Goal: Information Seeking & Learning: Learn about a topic

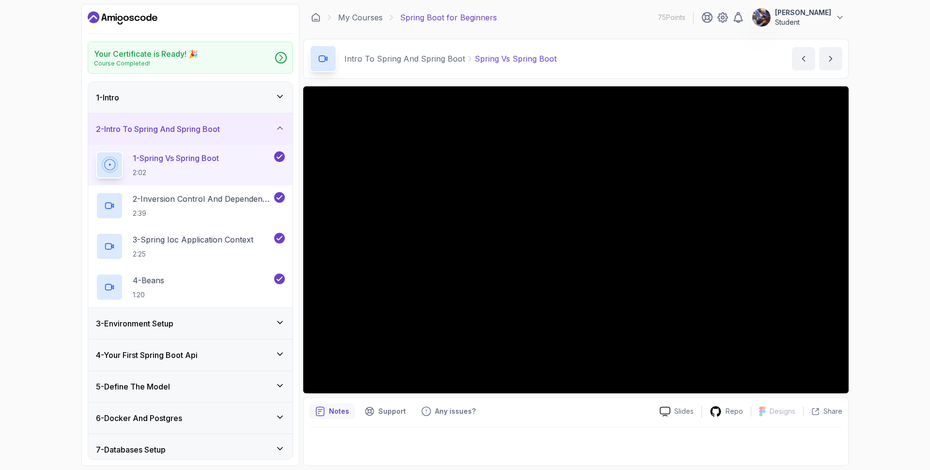
click at [128, 15] on icon "Dashboard" at bounding box center [123, 18] width 70 height 16
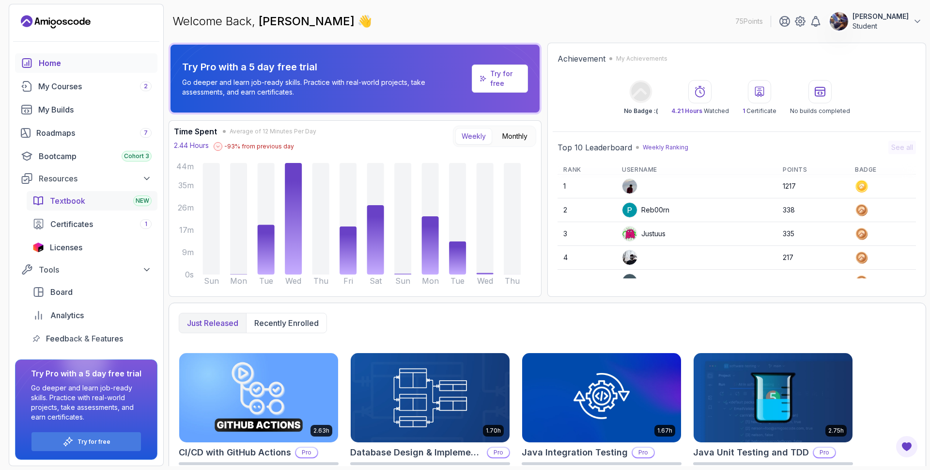
click at [108, 201] on div "Textbook NEW" at bounding box center [101, 201] width 102 height 12
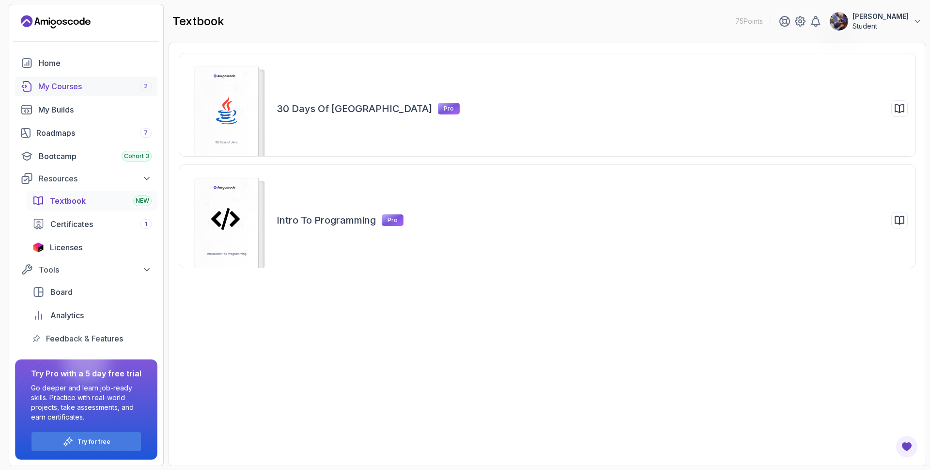
click at [84, 86] on div "My Courses 2" at bounding box center [94, 86] width 113 height 12
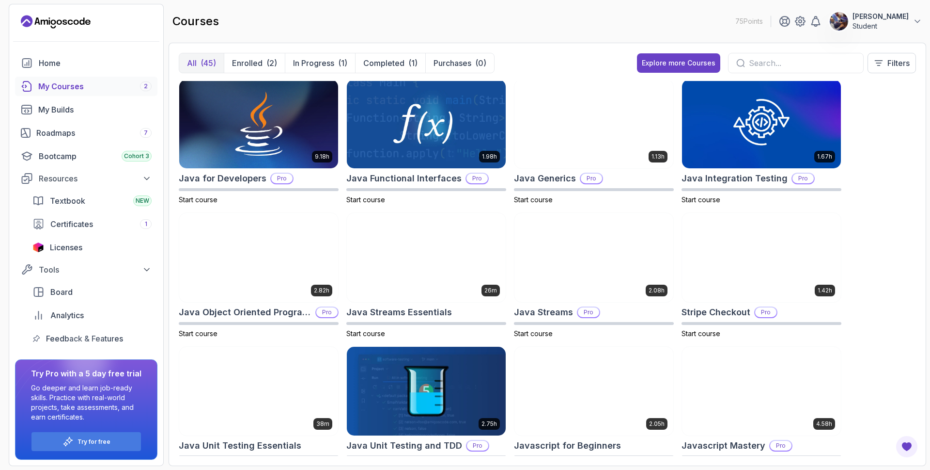
scroll to position [582, 0]
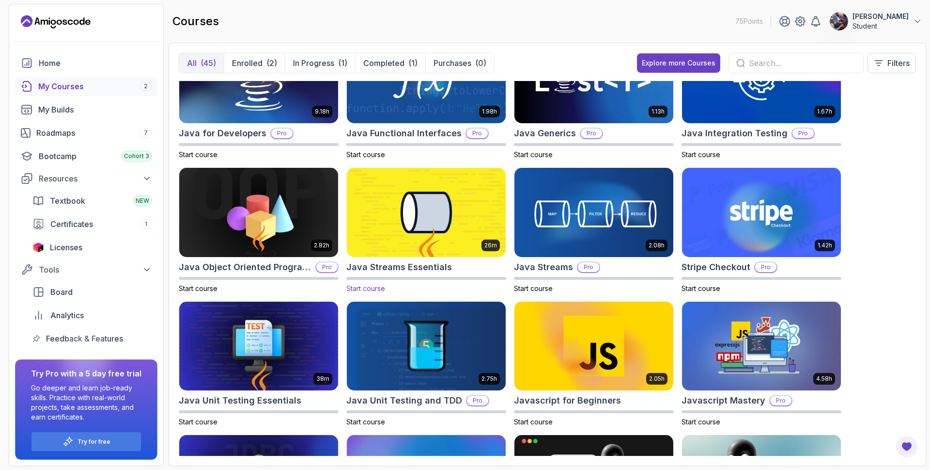
click at [424, 232] on img at bounding box center [426, 213] width 167 height 94
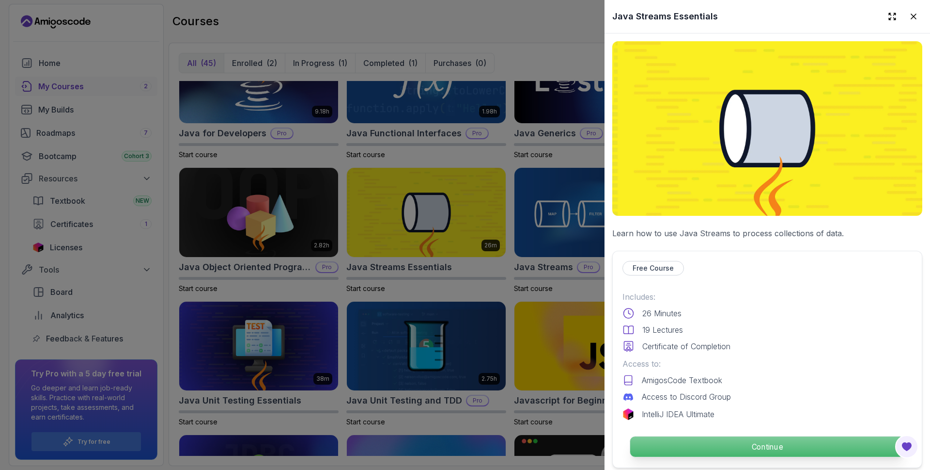
click at [730, 440] on p "Continue" at bounding box center [767, 446] width 274 height 20
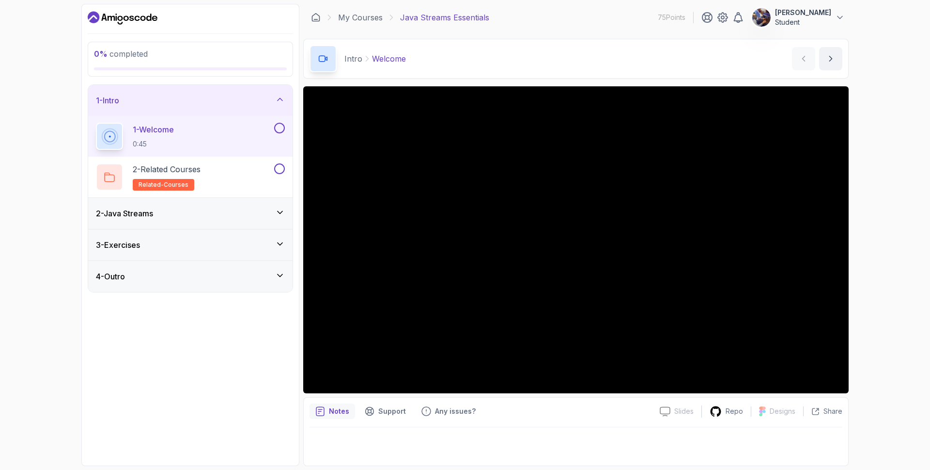
click at [247, 210] on div "2 - Java Streams" at bounding box center [190, 213] width 189 height 12
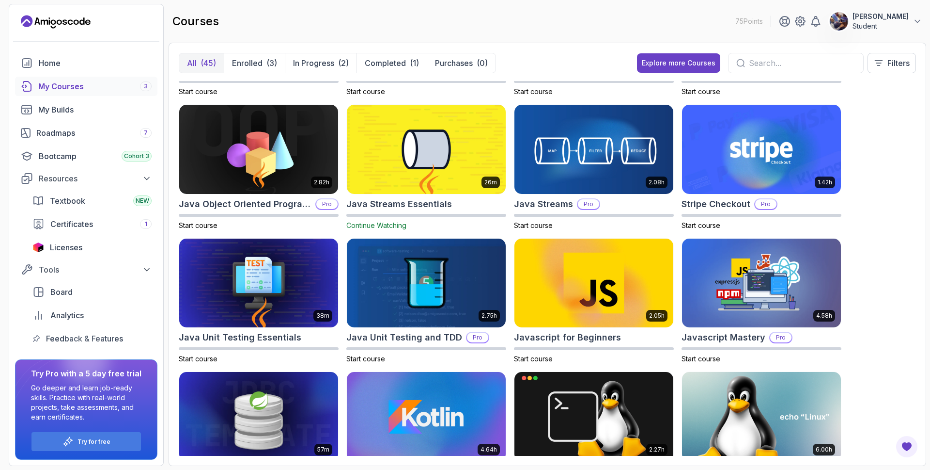
scroll to position [698, 0]
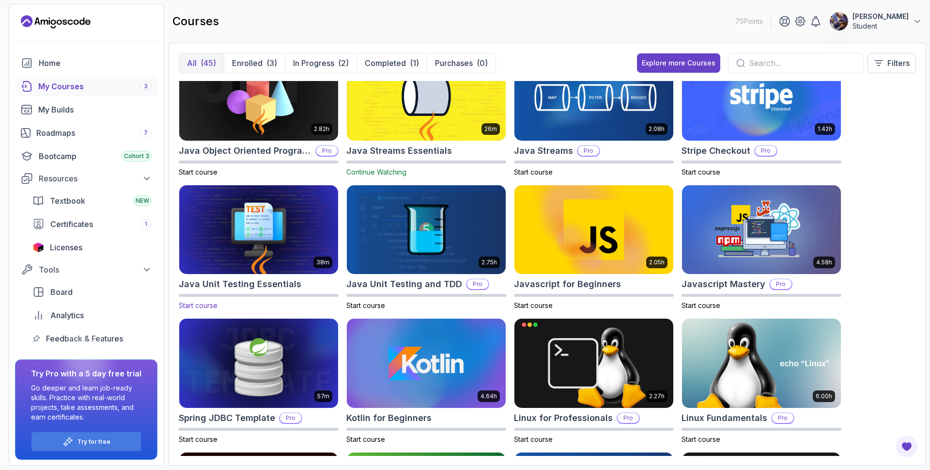
click at [272, 283] on h2 "Java Unit Testing Essentials" at bounding box center [240, 284] width 123 height 14
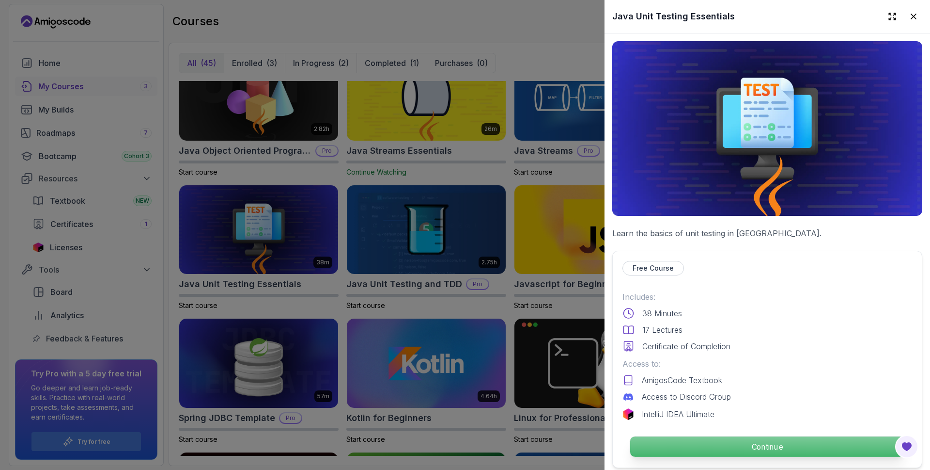
click at [735, 446] on p "Continue" at bounding box center [767, 446] width 274 height 20
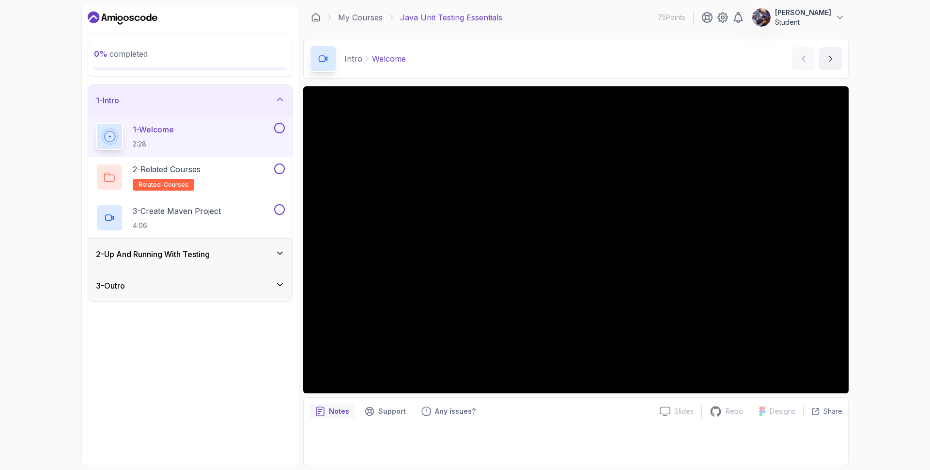
click at [249, 253] on div "2 - Up And Running With Testing" at bounding box center [190, 254] width 189 height 12
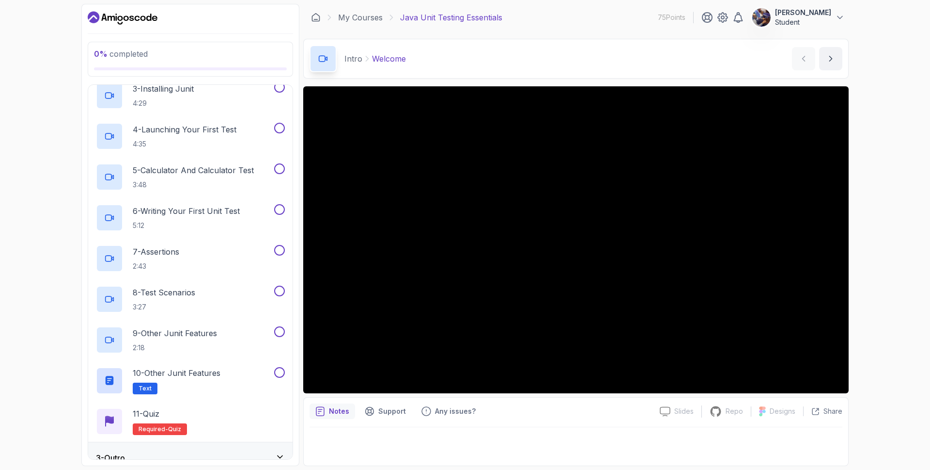
scroll to position [168, 0]
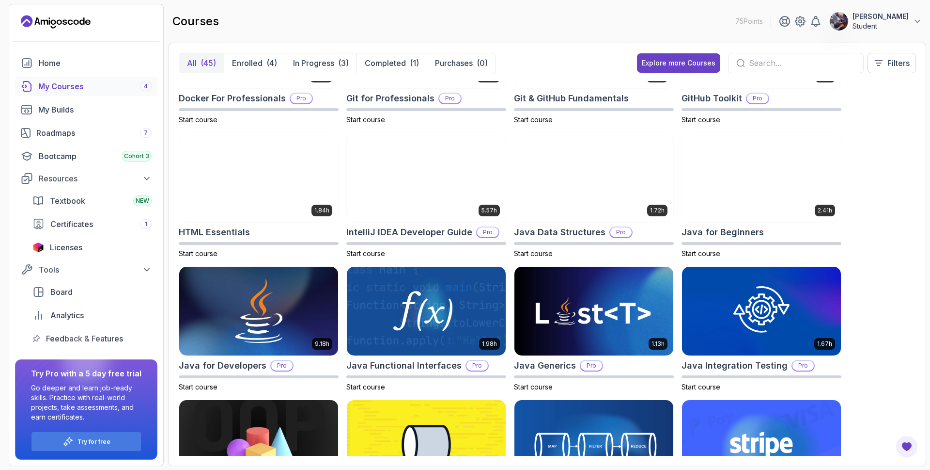
scroll to position [349, 0]
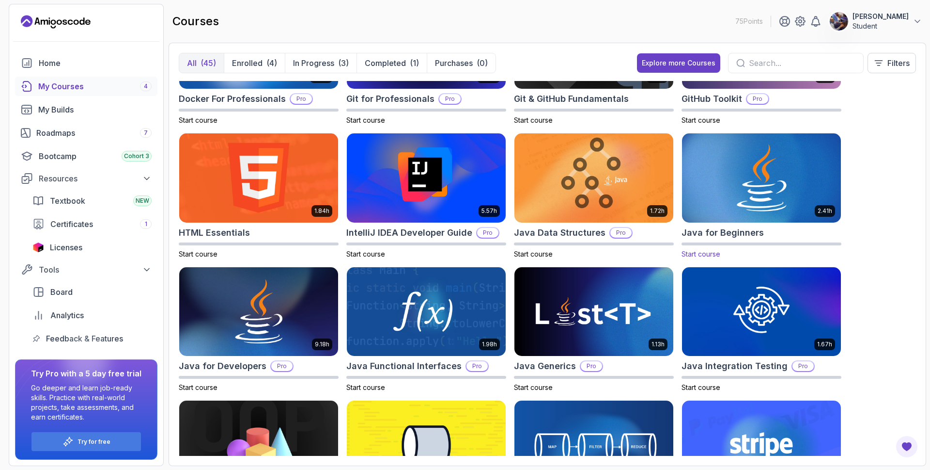
click at [747, 243] on div at bounding box center [762, 243] width 160 height 3
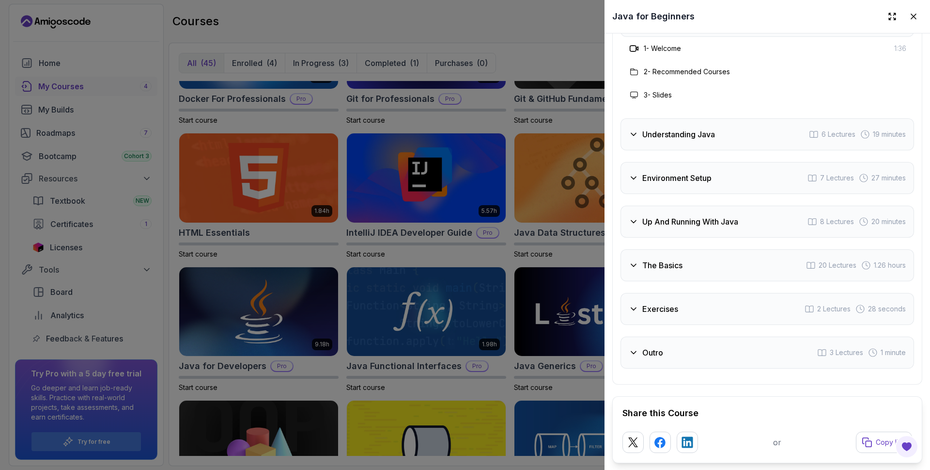
scroll to position [1924, 0]
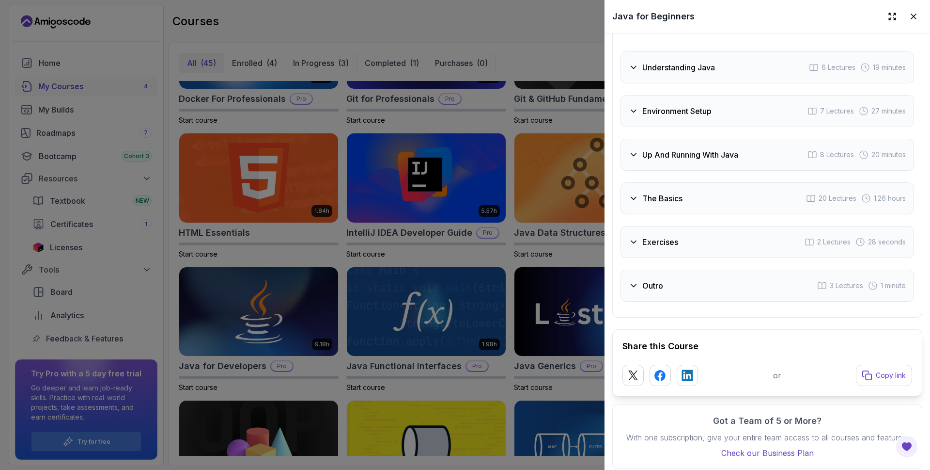
click at [422, 25] on div at bounding box center [465, 235] width 930 height 470
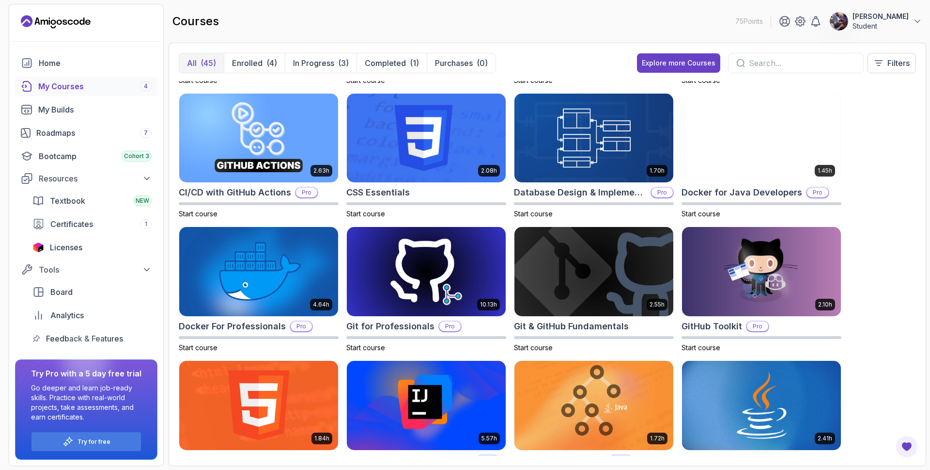
scroll to position [116, 0]
